Goal: Transaction & Acquisition: Purchase product/service

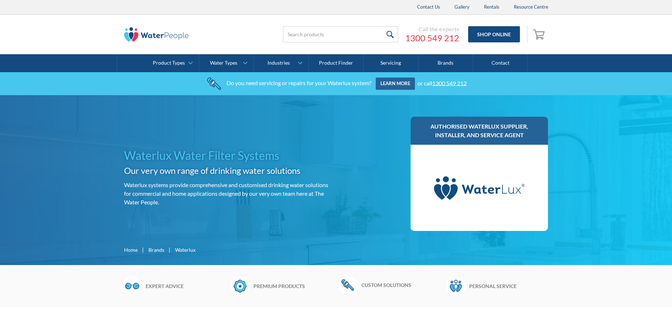
scroll to position [174, 0]
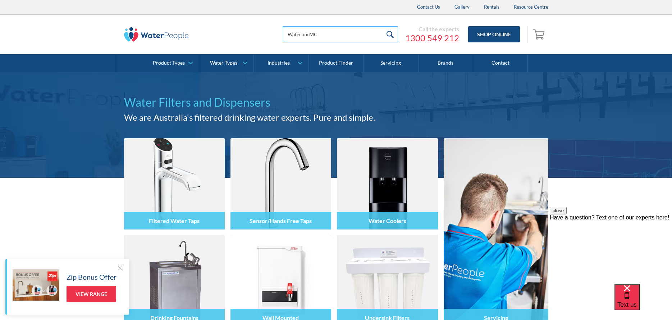
drag, startPoint x: 324, startPoint y: 34, endPoint x: 216, endPoint y: 47, distance: 108.9
click at [220, 49] on div "Waterlux MC Call the experts 1300 549 212 Shop Online 0 Your Cart Subtotal Pay …" at bounding box center [335, 35] width 657 height 40
type input "994051"
click at [382, 26] on input "submit" at bounding box center [389, 34] width 15 height 16
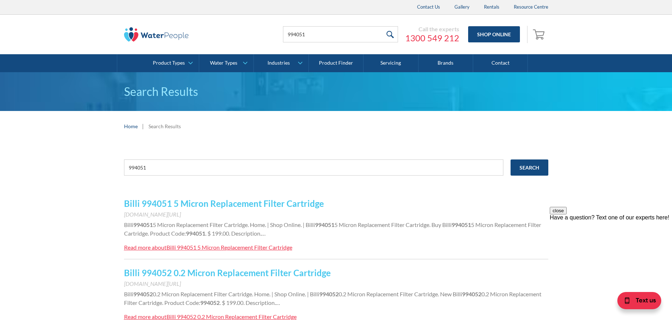
click at [143, 203] on link "Billi 994051 5 Micron Replacement Filter Cartridge" at bounding box center [224, 203] width 200 height 10
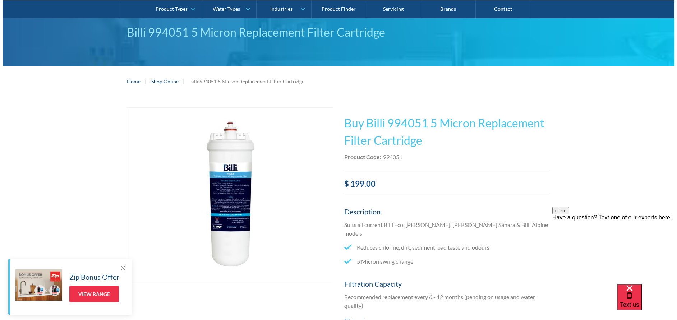
scroll to position [144, 0]
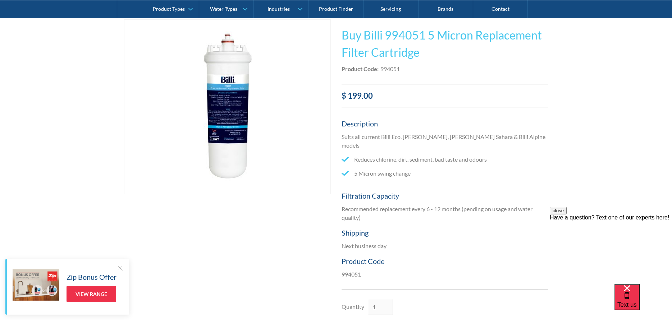
click at [234, 106] on img "open lightbox" at bounding box center [227, 107] width 174 height 174
